Goal: Task Accomplishment & Management: Manage account settings

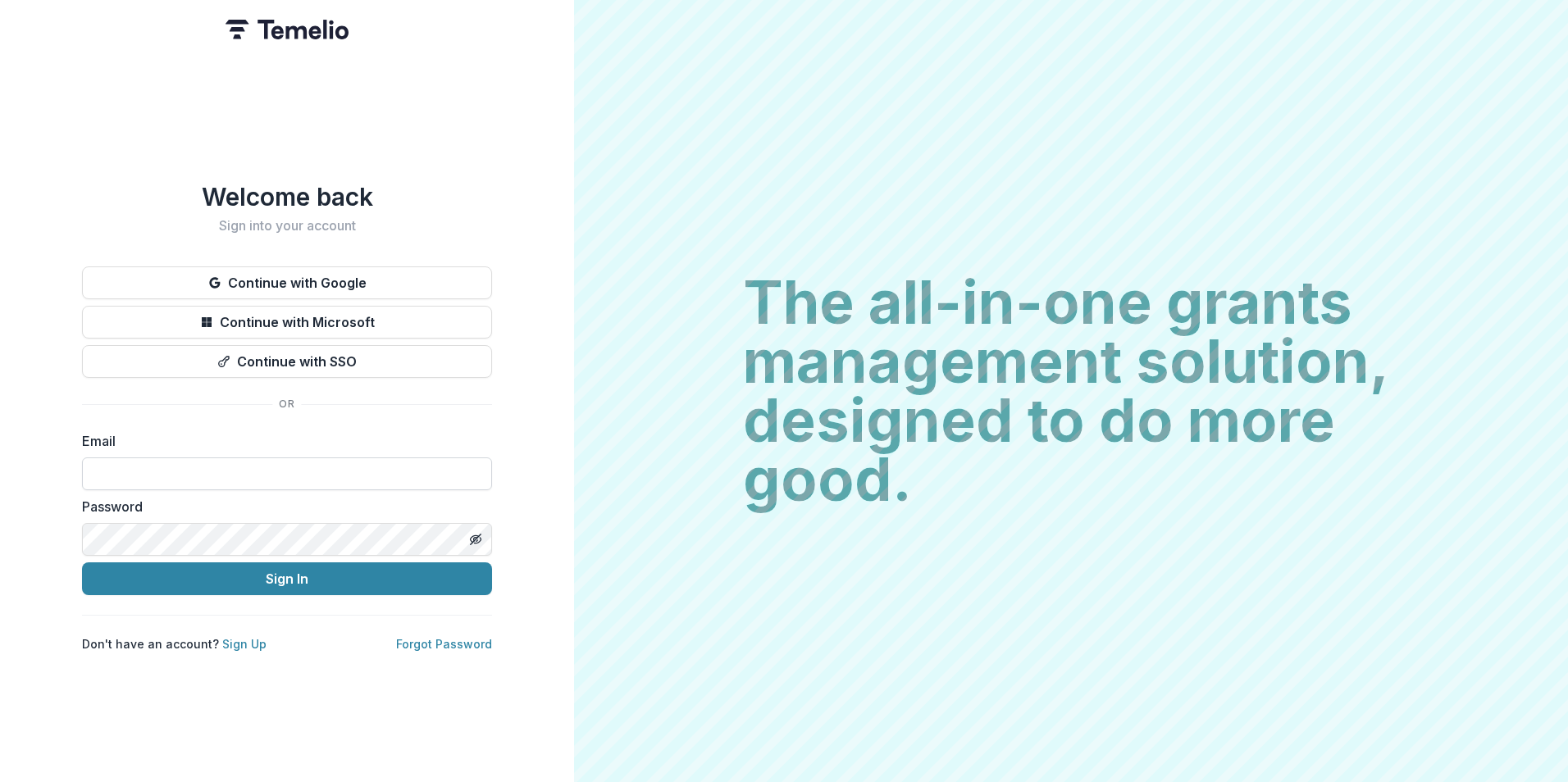
drag, startPoint x: 0, startPoint y: 0, endPoint x: 300, endPoint y: 477, distance: 563.5
click at [300, 477] on input at bounding box center [288, 473] width 410 height 32
type input "**********"
click at [82, 562] on button "Sign In" at bounding box center [288, 578] width 410 height 32
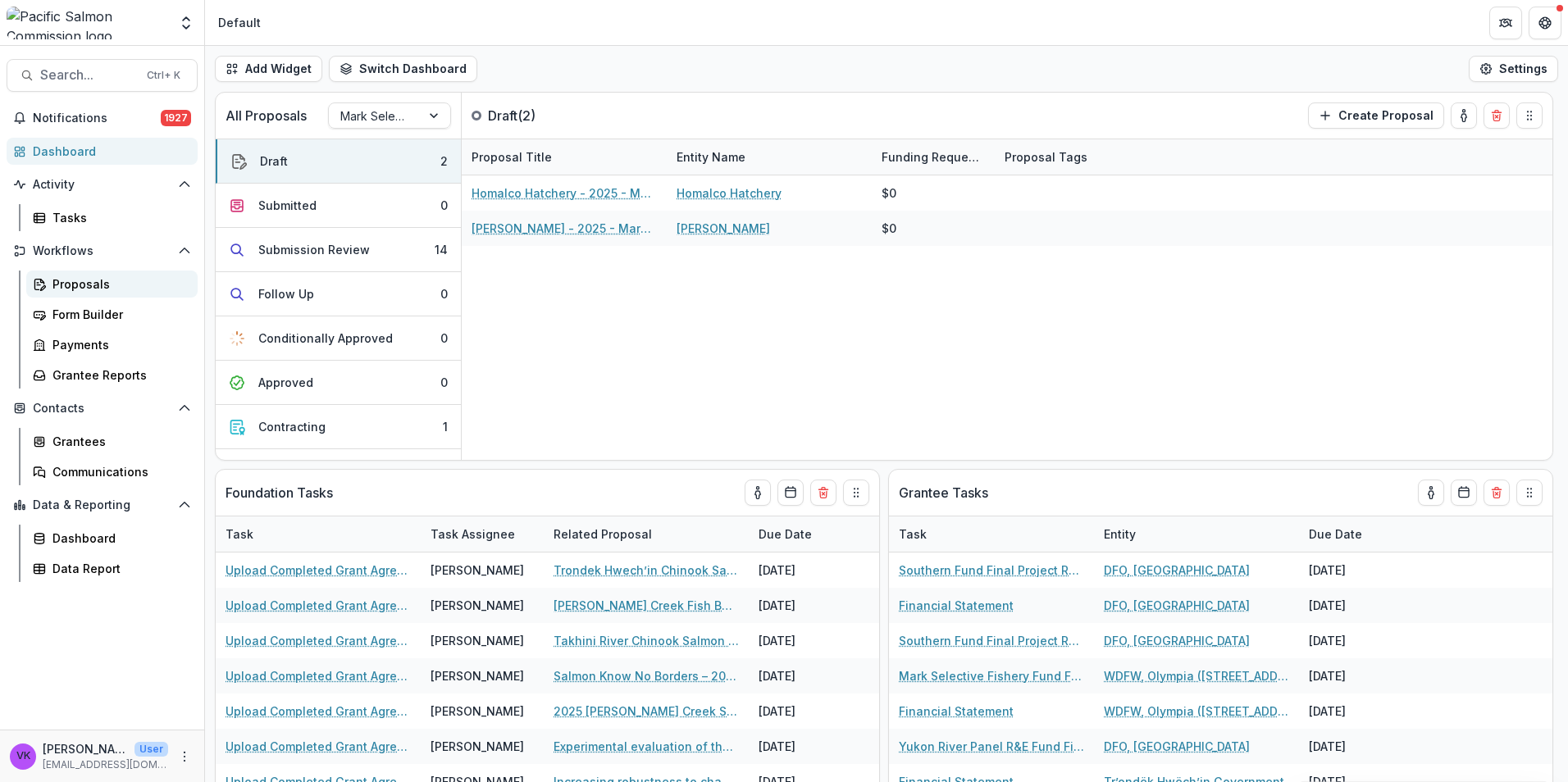
drag, startPoint x: 91, startPoint y: 281, endPoint x: 173, endPoint y: 284, distance: 82.1
click at [91, 281] on div "Proposals" at bounding box center [118, 284] width 132 height 18
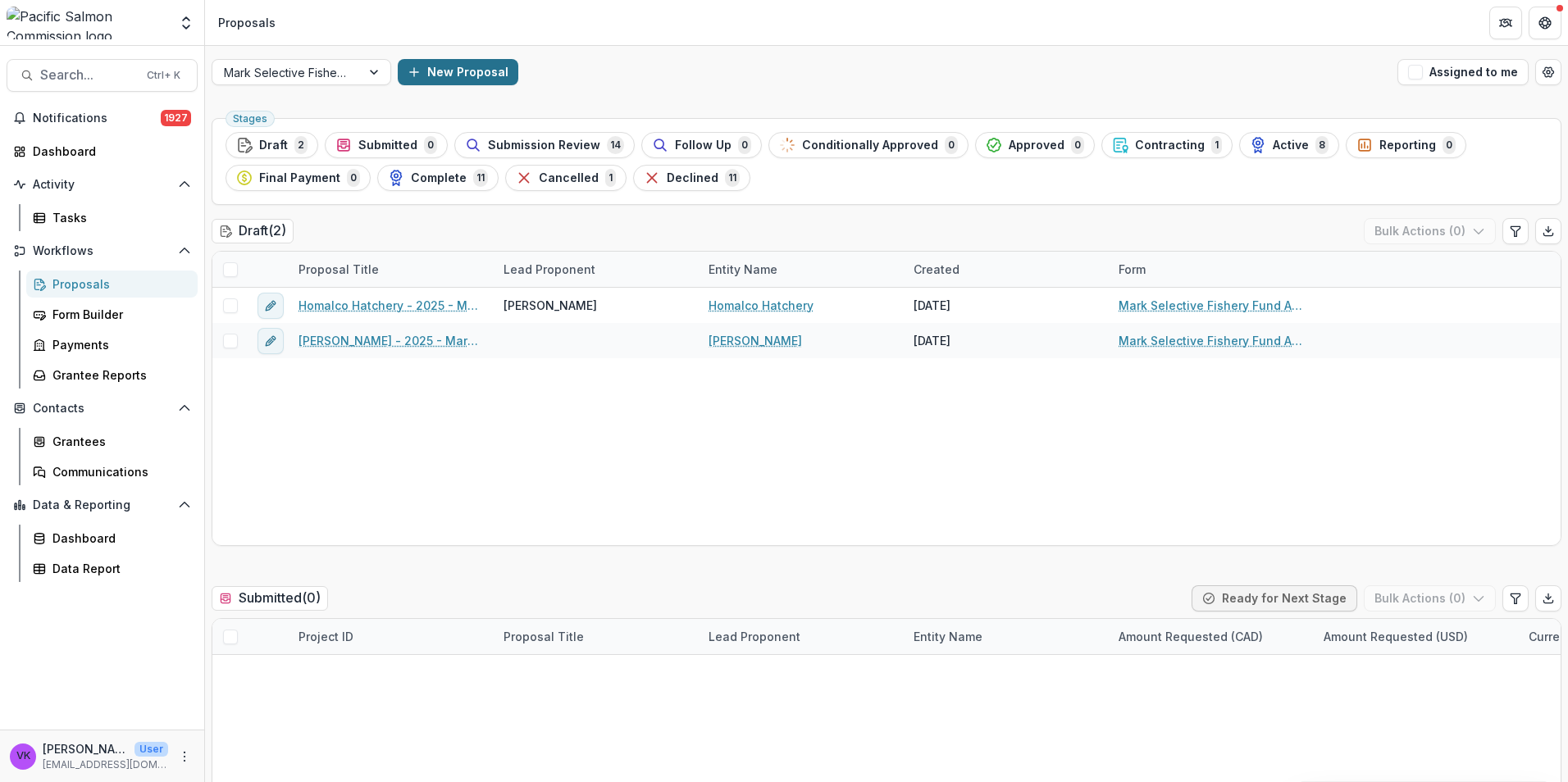
click at [471, 75] on button "New Proposal" at bounding box center [458, 72] width 120 height 26
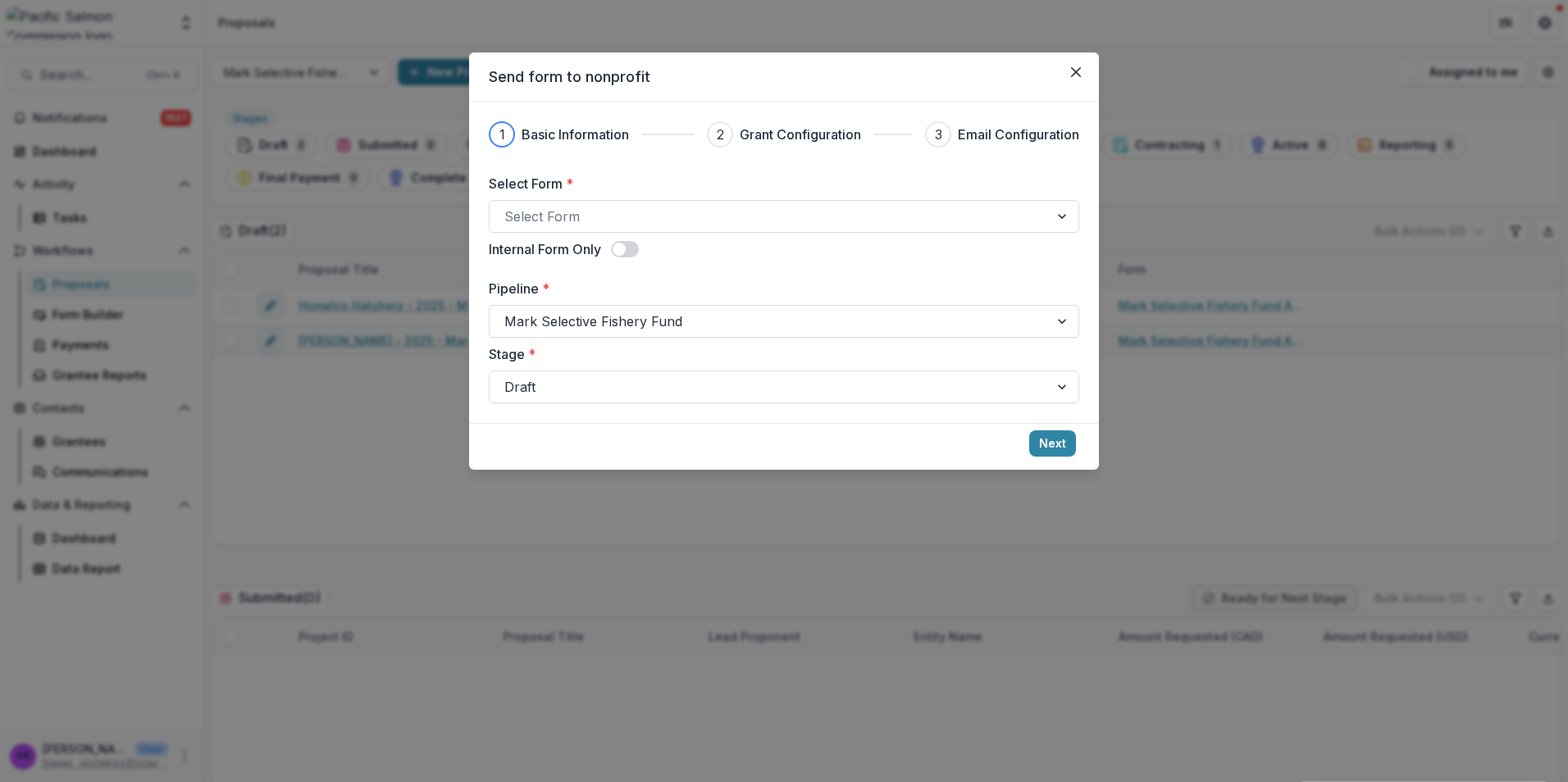
click at [1080, 75] on icon "Close" at bounding box center [1075, 72] width 10 height 10
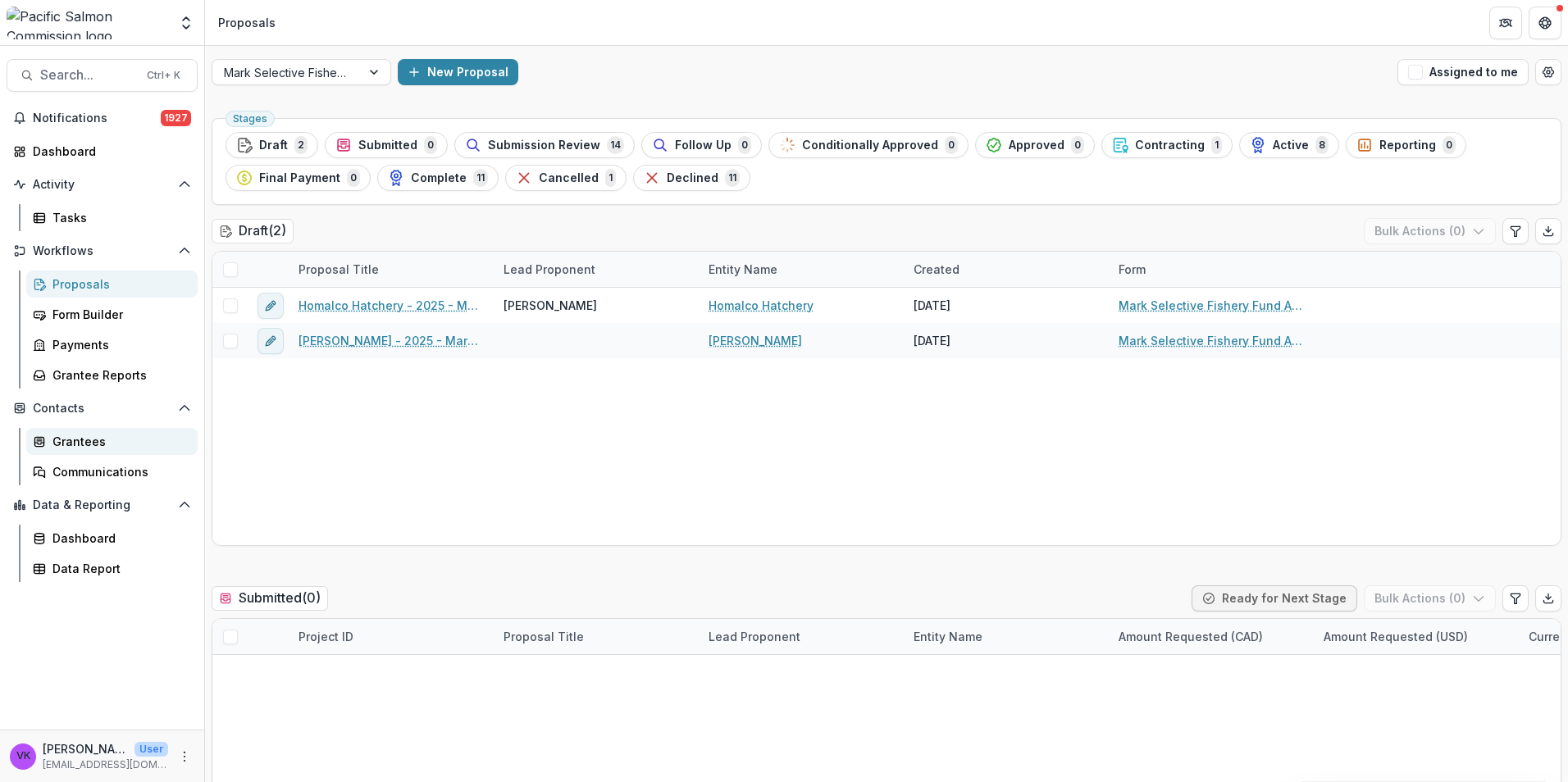
click at [82, 445] on div "Grantees" at bounding box center [118, 442] width 132 height 18
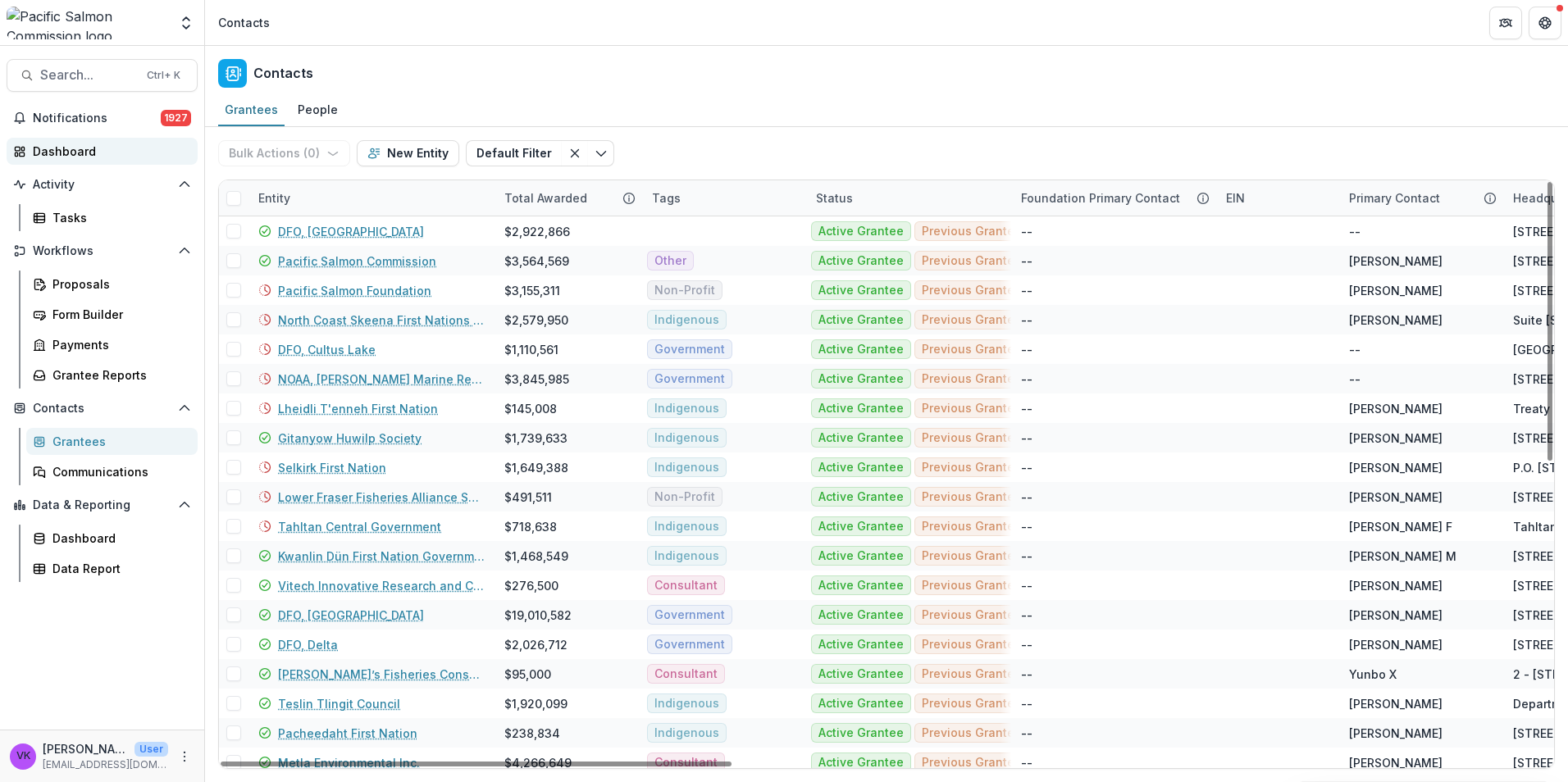
click at [73, 149] on div "Dashboard" at bounding box center [108, 152] width 152 height 18
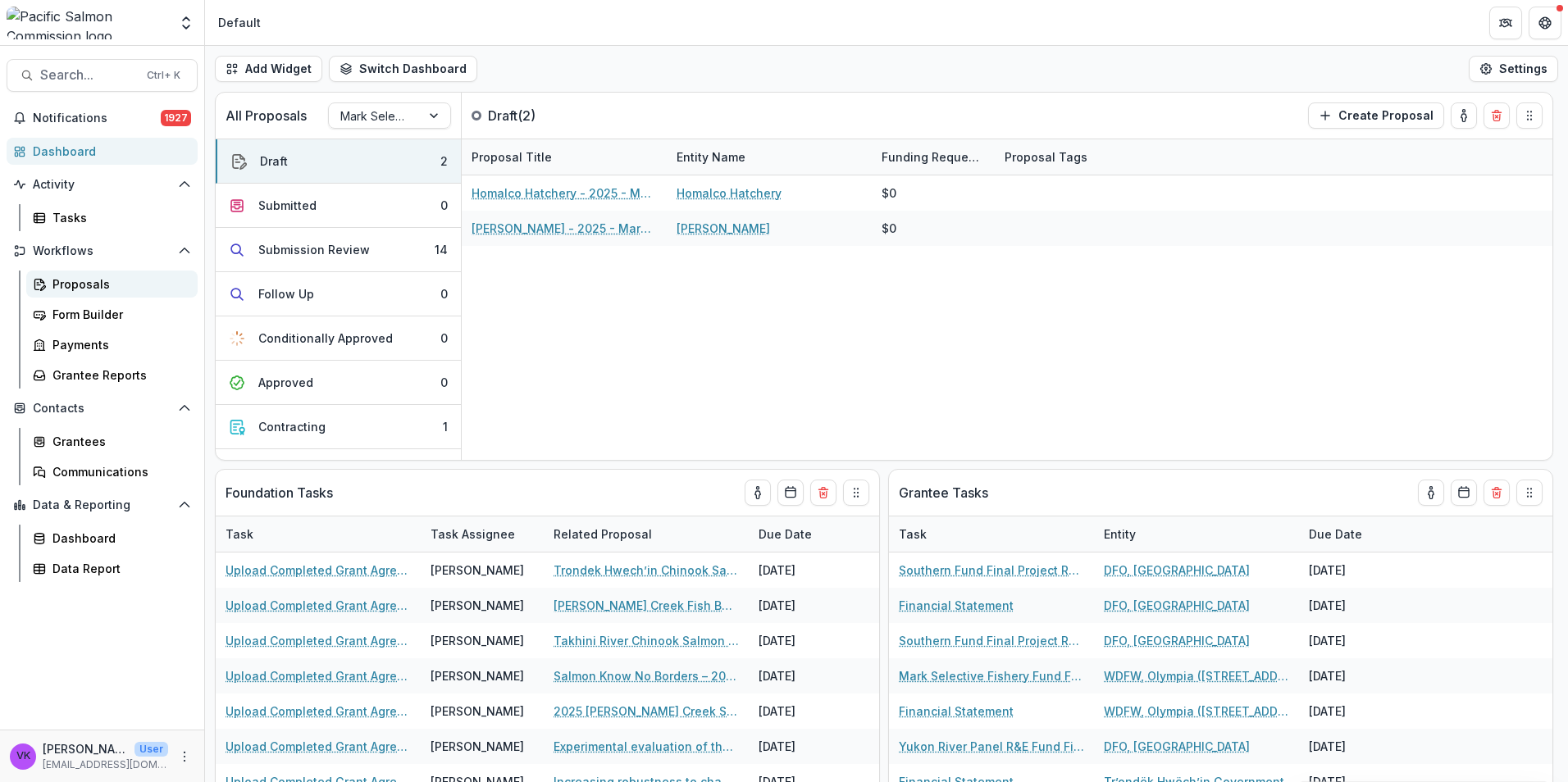
click at [56, 289] on div "Proposals" at bounding box center [118, 284] width 132 height 18
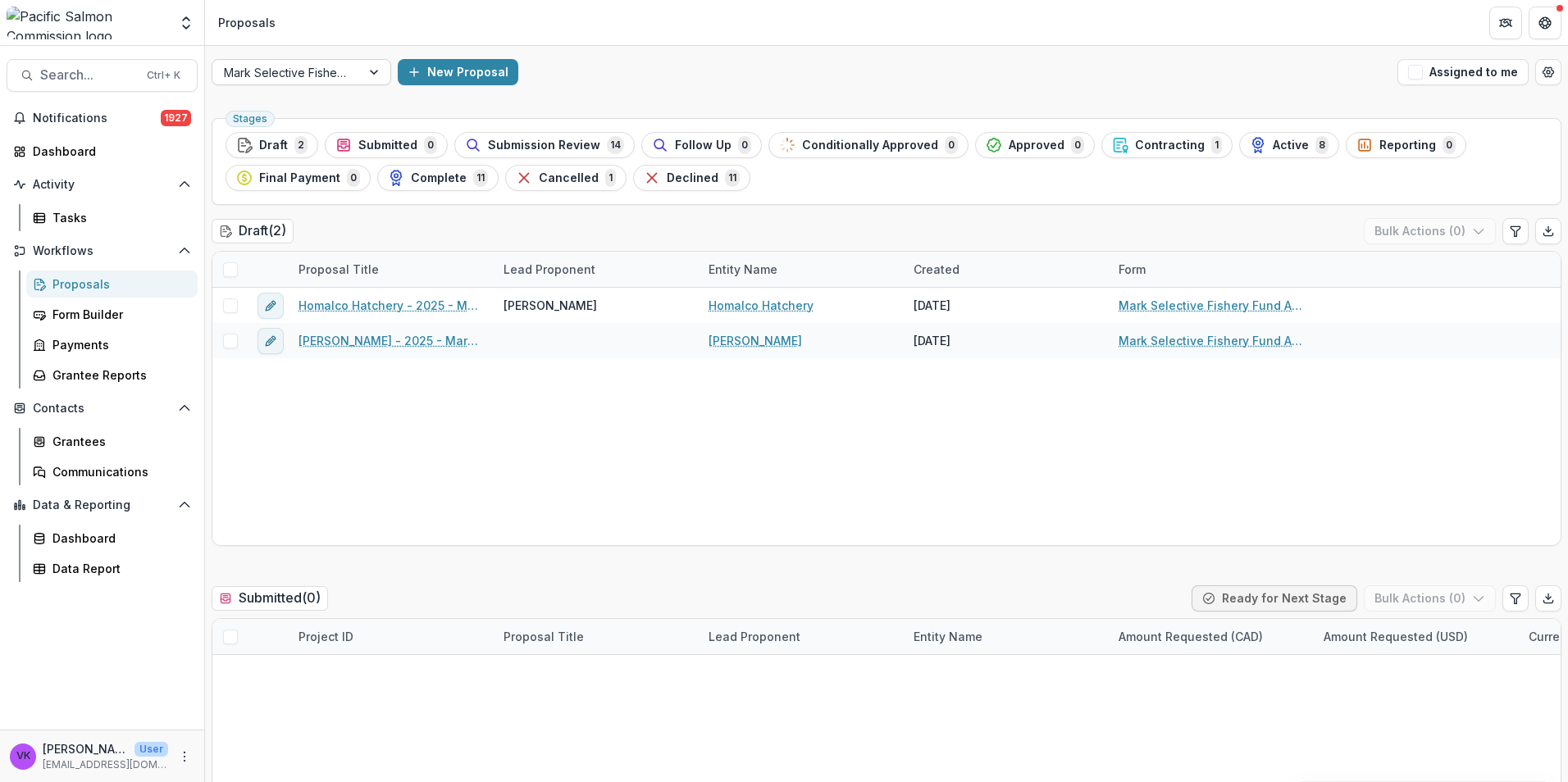
click at [377, 69] on div at bounding box center [375, 72] width 30 height 25
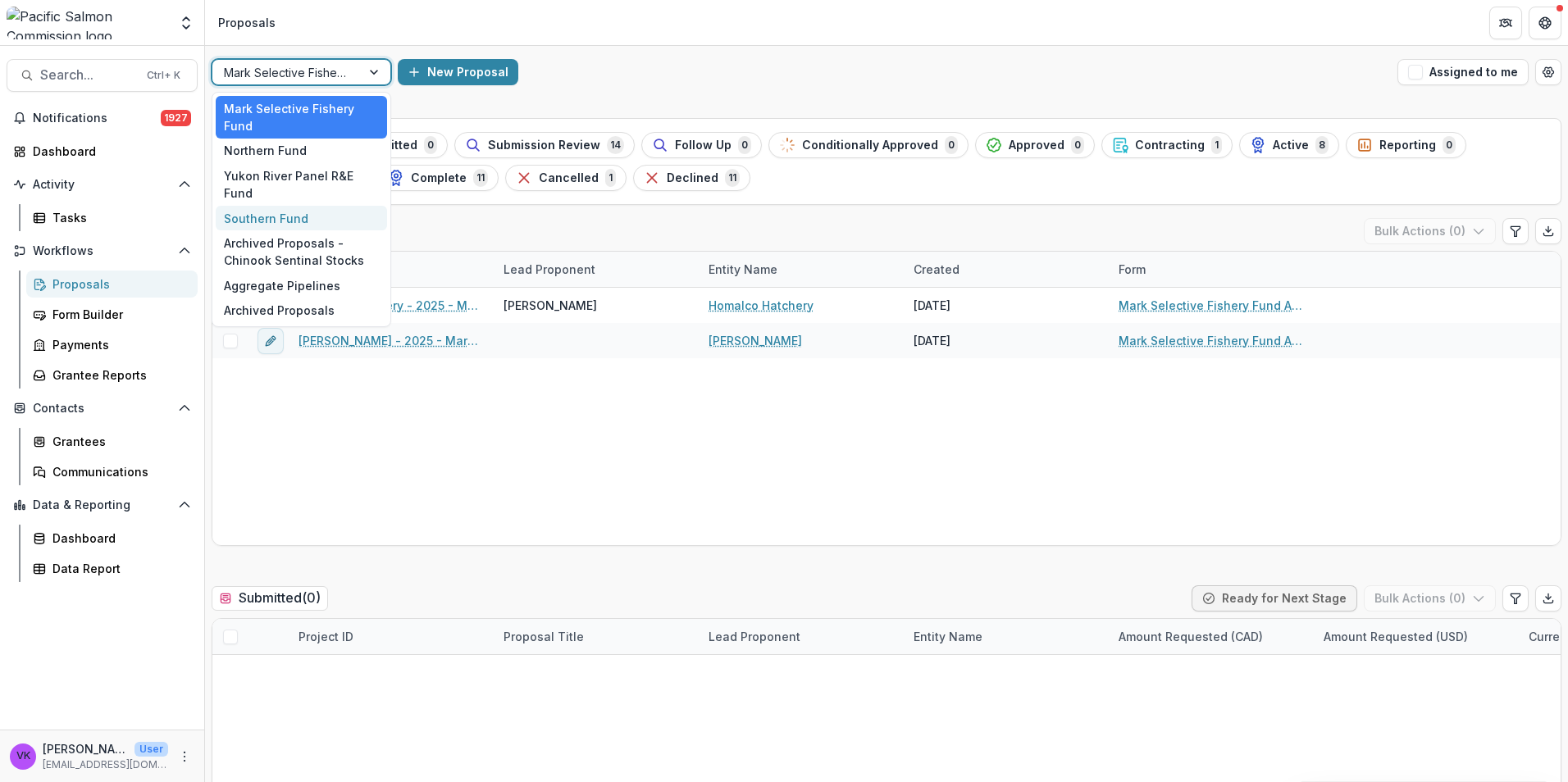
click at [275, 206] on div "Southern Fund" at bounding box center [301, 218] width 171 height 25
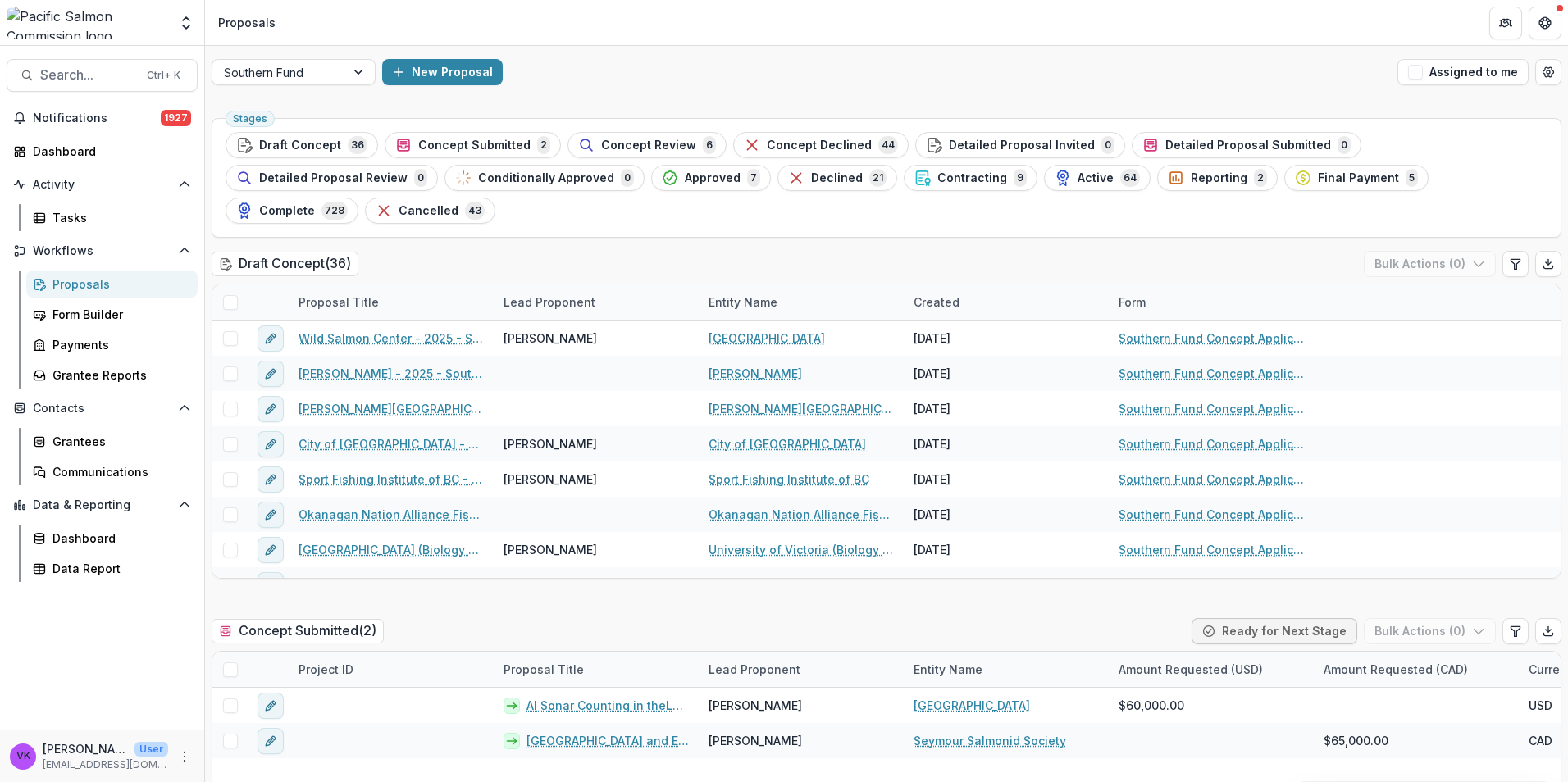
drag, startPoint x: 103, startPoint y: 446, endPoint x: 183, endPoint y: 458, distance: 80.9
click at [103, 445] on div "Grantees" at bounding box center [118, 442] width 132 height 18
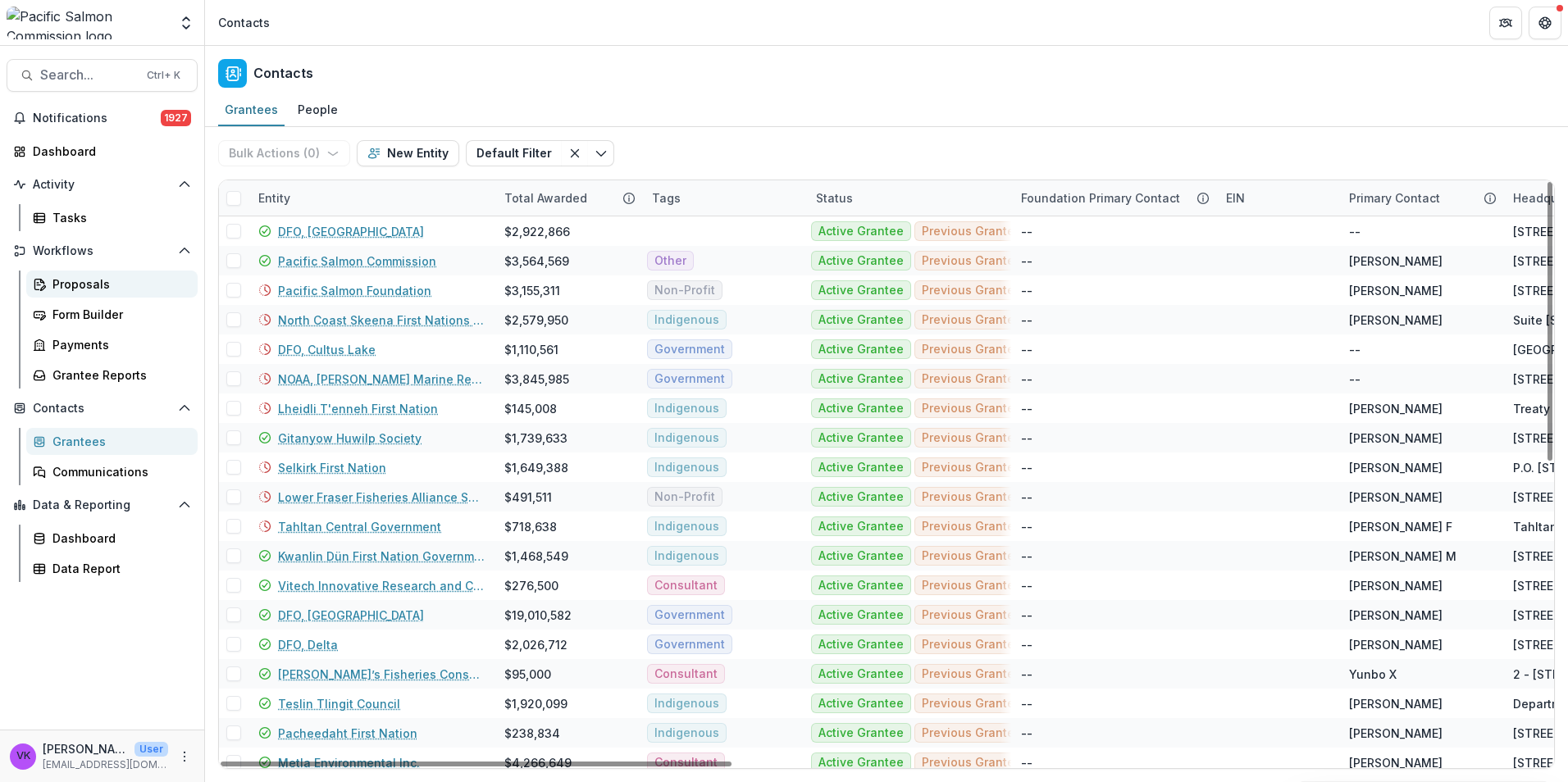
click at [92, 290] on div "Proposals" at bounding box center [118, 284] width 132 height 18
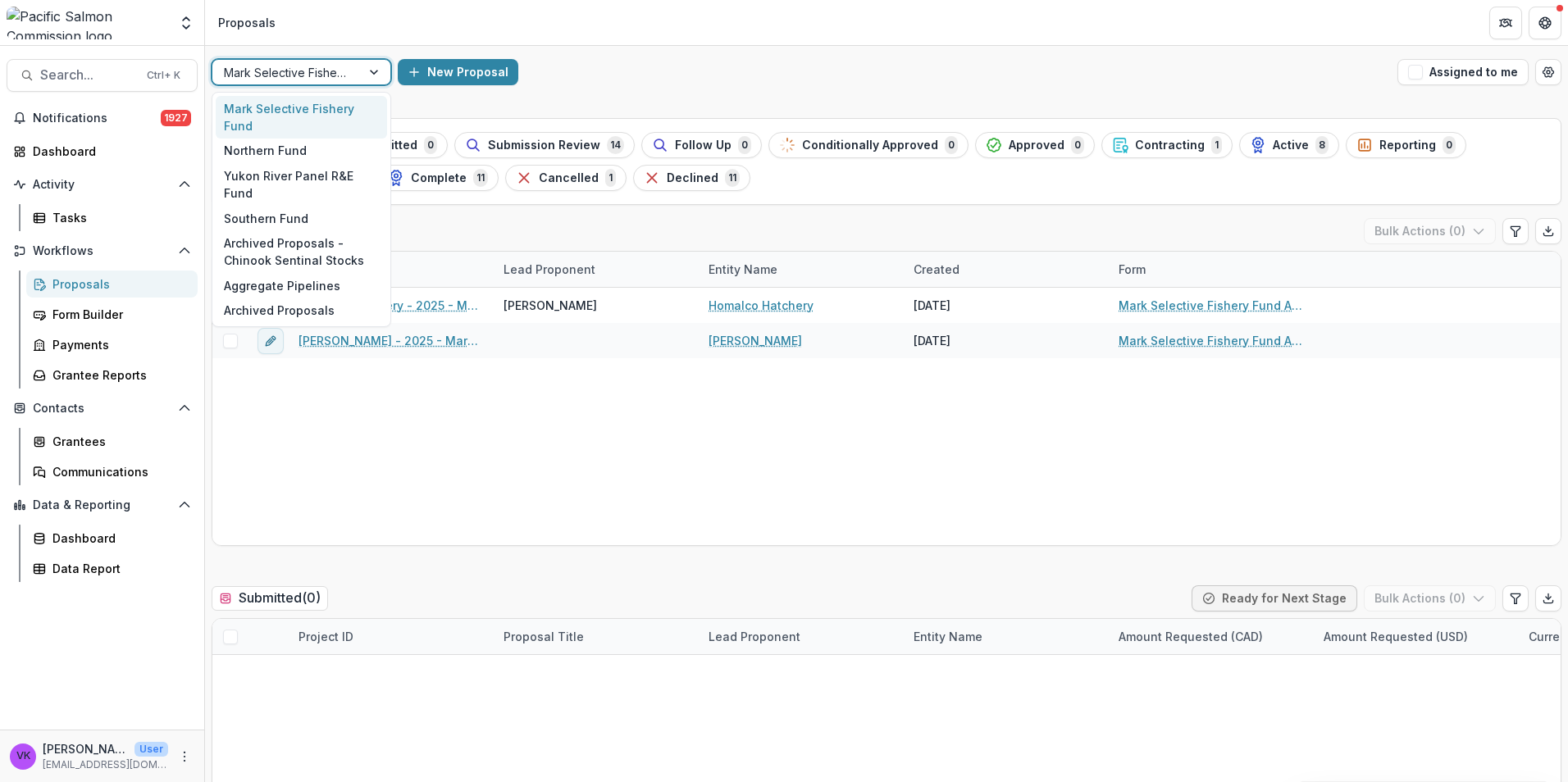
click at [373, 68] on div at bounding box center [375, 72] width 30 height 25
click at [308, 206] on div "Southern Fund" at bounding box center [301, 218] width 171 height 25
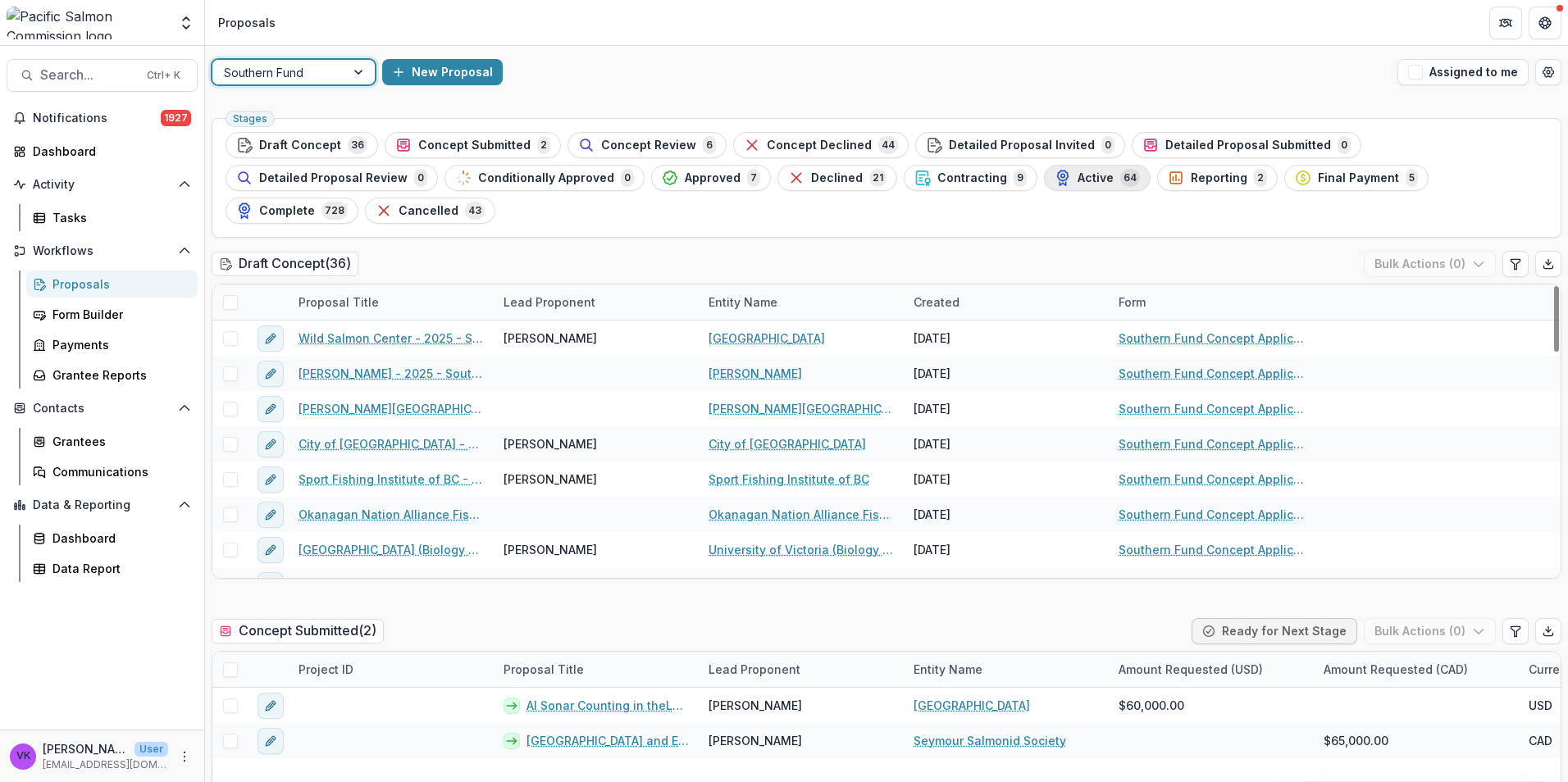
click at [1078, 181] on span "Active" at bounding box center [1095, 178] width 36 height 14
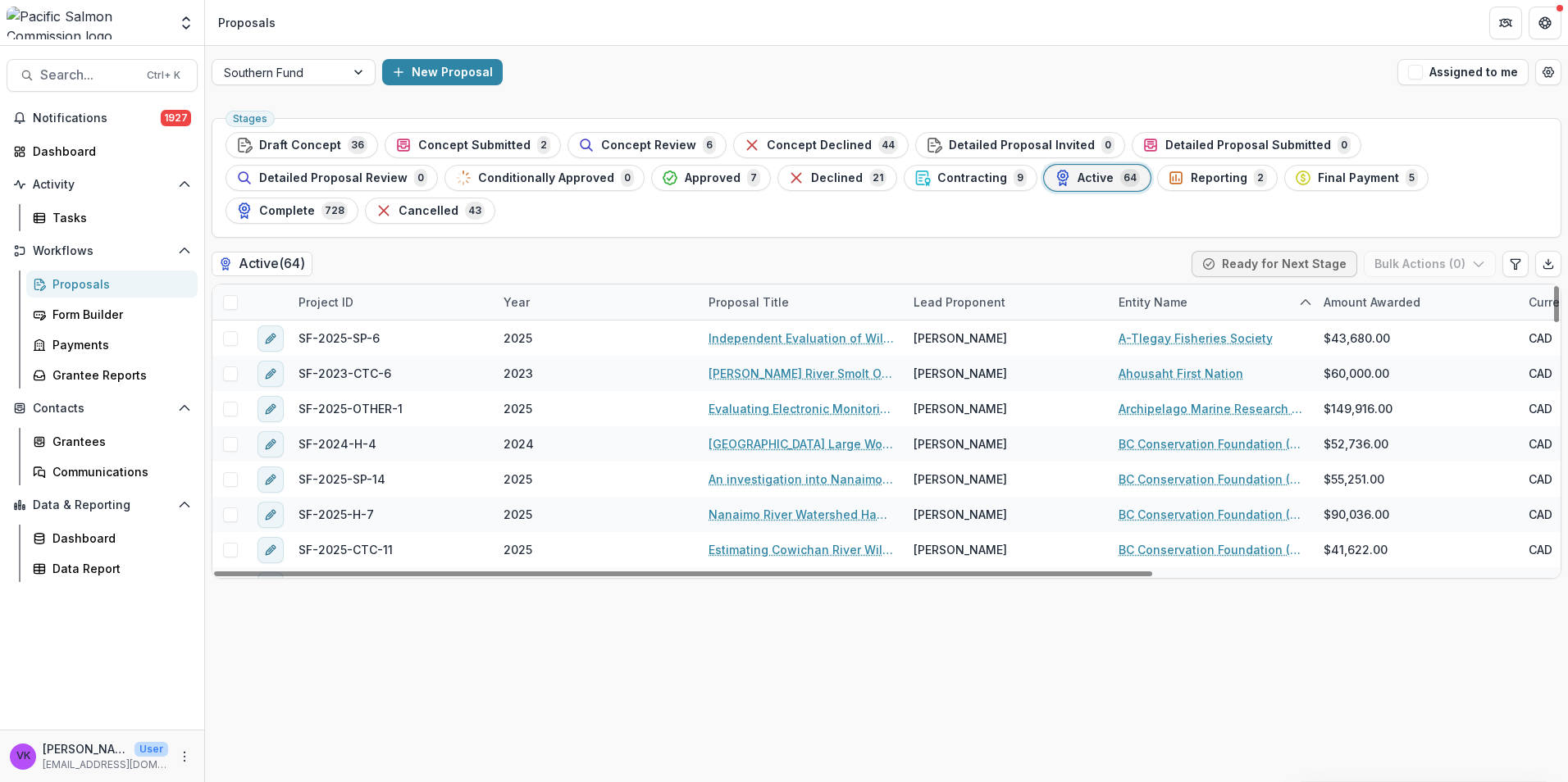
drag, startPoint x: 1180, startPoint y: 736, endPoint x: 1220, endPoint y: 737, distance: 40.0
click at [1180, 736] on div "Stages Draft Concept 36 Concept Submitted 2 Concept Review 6 Concept Declined 4…" at bounding box center [887, 446] width 1363 height 671
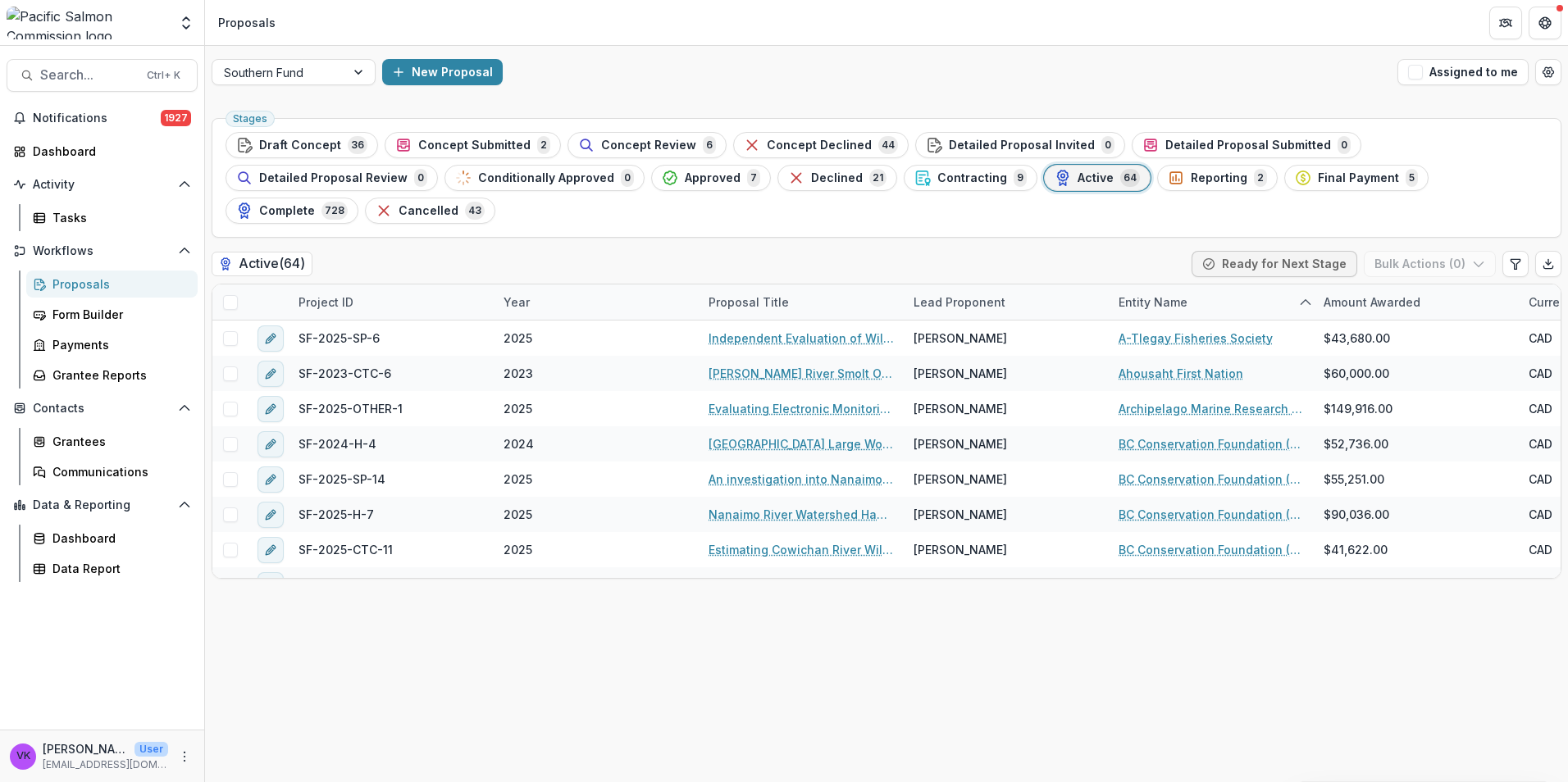
drag, startPoint x: 1494, startPoint y: 0, endPoint x: 1125, endPoint y: 81, distance: 377.8
click at [1125, 81] on div "New Proposal" at bounding box center [887, 72] width 1009 height 26
